Goal: Task Accomplishment & Management: Use online tool/utility

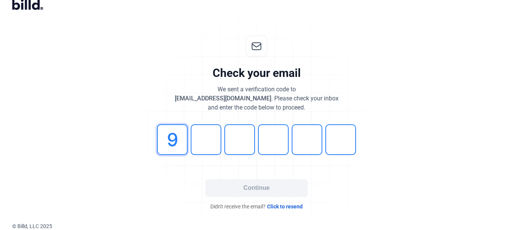
type input "9"
type input "3"
type input "0"
type input "7"
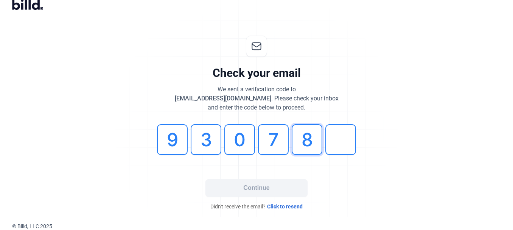
type input "8"
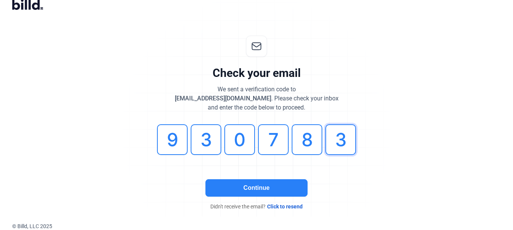
type input "3"
click at [243, 187] on button "Continue" at bounding box center [257, 187] width 102 height 17
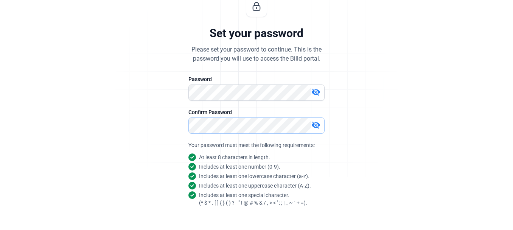
scroll to position [107, 0]
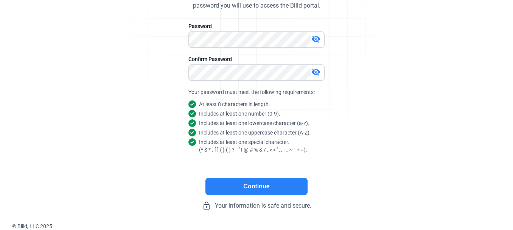
click at [257, 187] on button "Continue" at bounding box center [257, 186] width 102 height 17
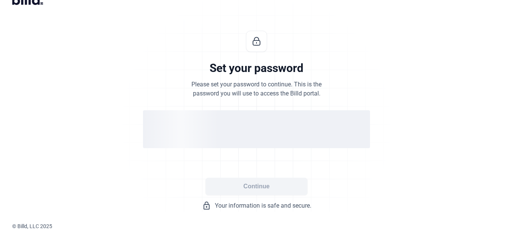
scroll to position [18, 0]
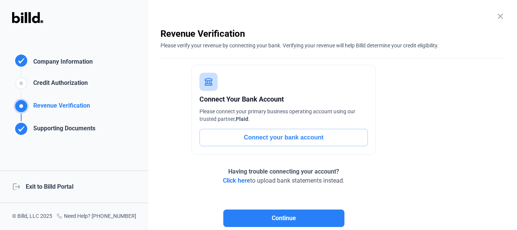
scroll to position [3, 0]
click at [51, 186] on div "logout Exit to Billd Portal" at bounding box center [74, 186] width 148 height 33
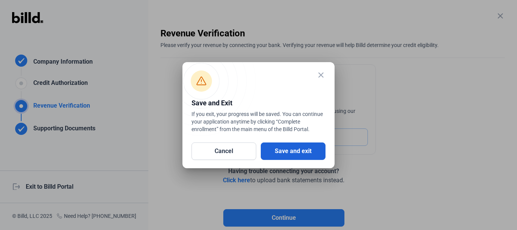
click at [279, 149] on button "Save and exit" at bounding box center [293, 150] width 65 height 17
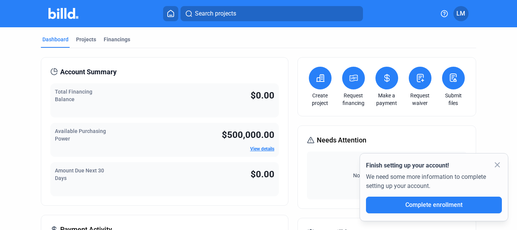
click at [451, 76] on icon at bounding box center [453, 78] width 6 height 8
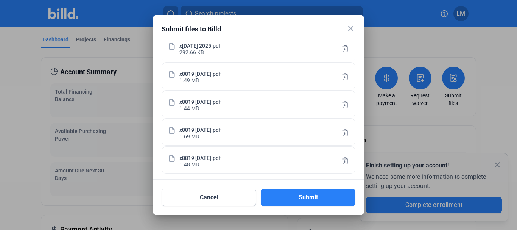
scroll to position [333, 0]
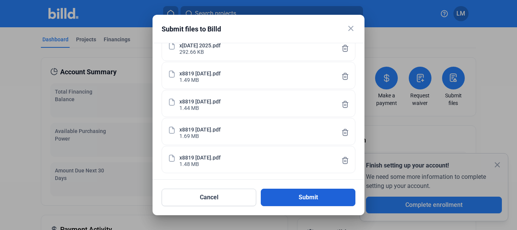
click at [311, 192] on button "Submit" at bounding box center [308, 196] width 95 height 17
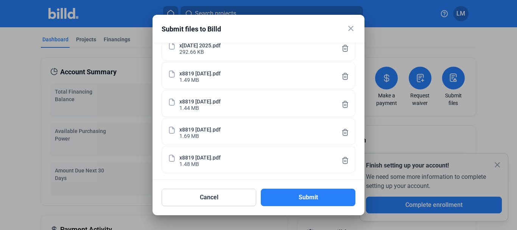
scroll to position [0, 0]
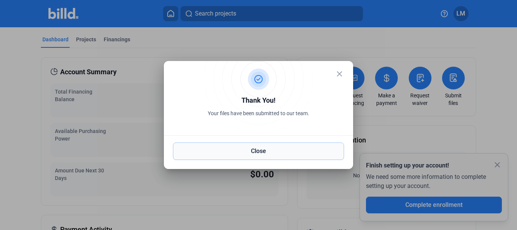
click at [257, 151] on button "Close" at bounding box center [258, 150] width 171 height 17
